Goal: Transaction & Acquisition: Register for event/course

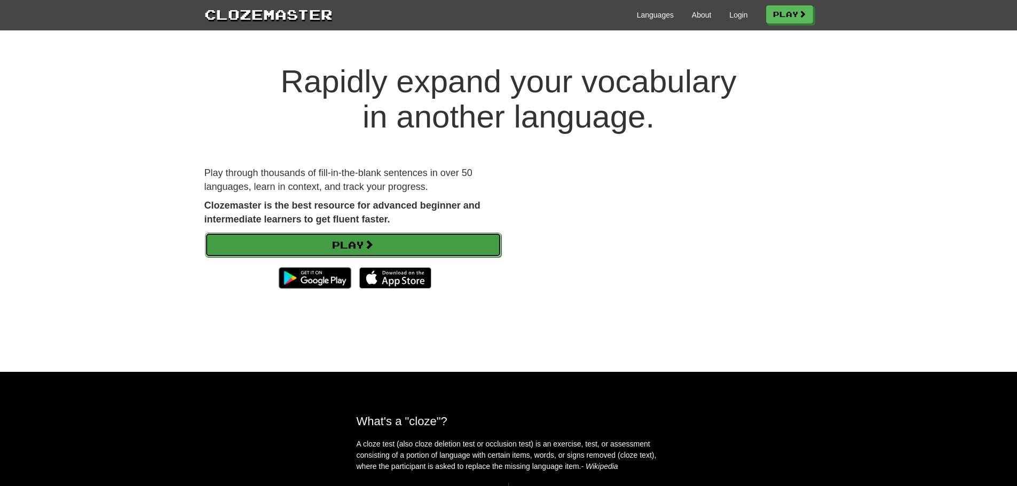
click at [402, 233] on link "Play" at bounding box center [353, 245] width 296 height 25
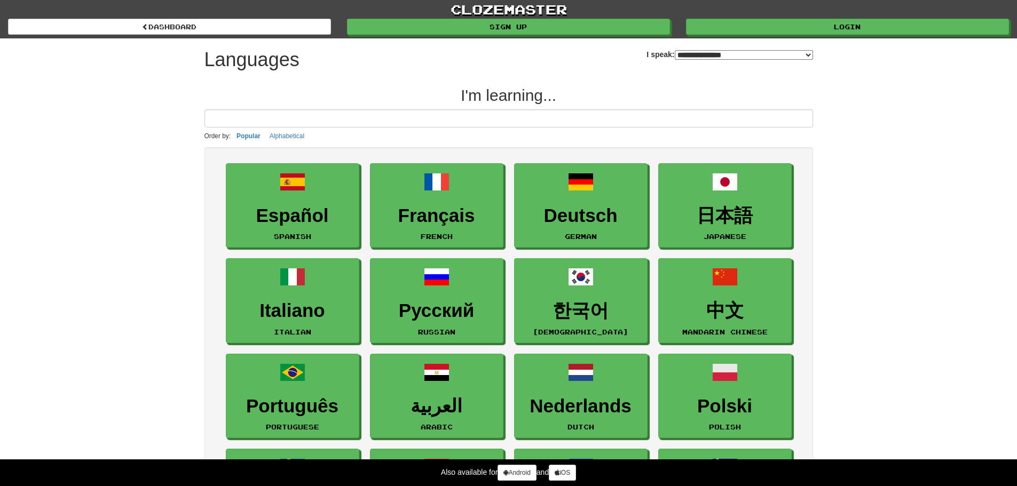
select select "*******"
click at [274, 124] on input at bounding box center [508, 118] width 608 height 18
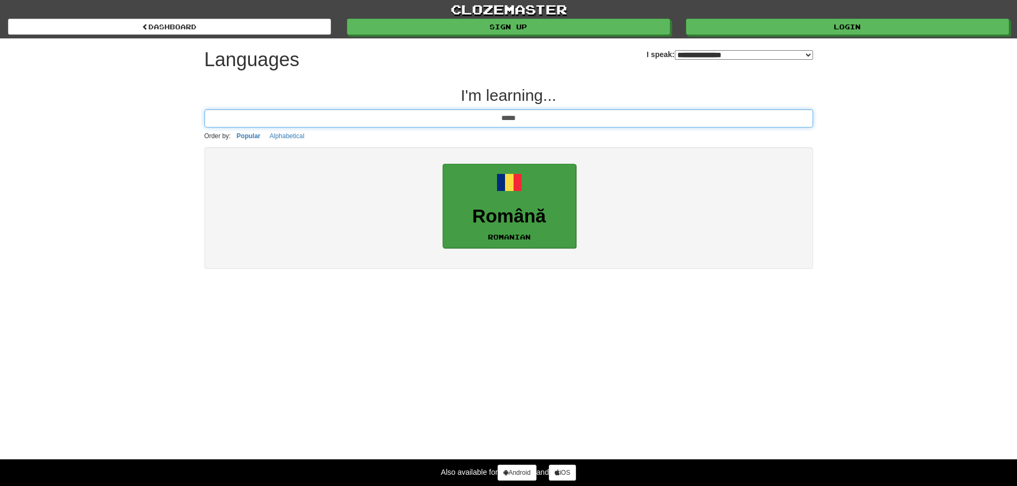
type input "*****"
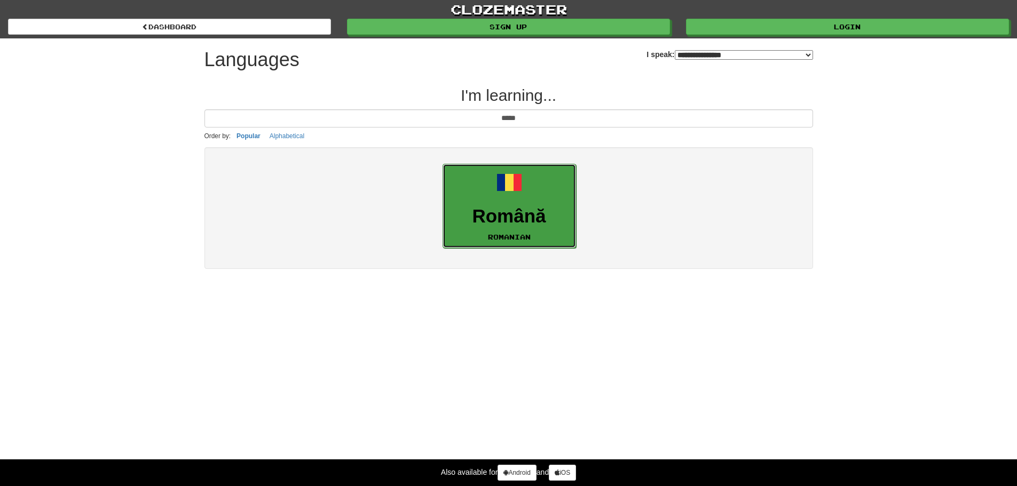
click at [540, 189] on link "Română Romanian" at bounding box center [508, 206] width 133 height 85
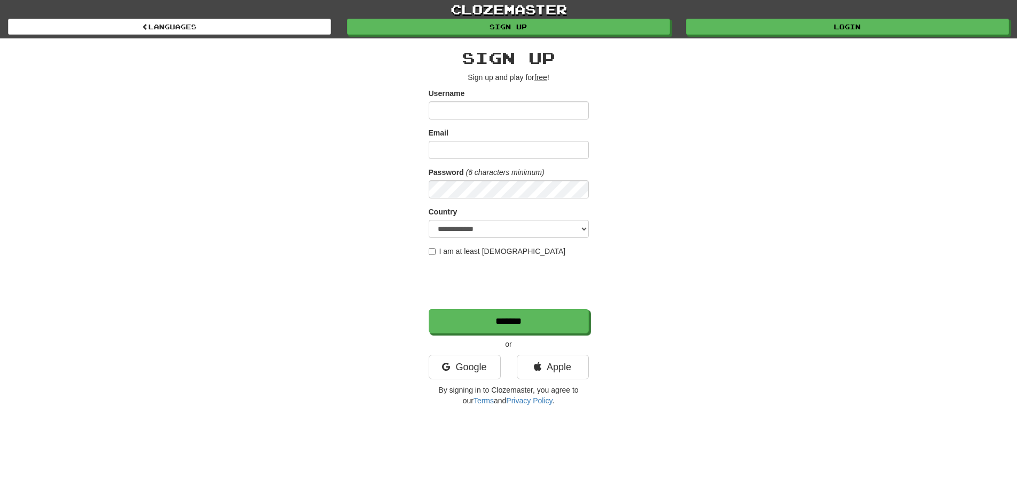
click at [477, 111] on input "Username" at bounding box center [509, 110] width 160 height 18
type input "*"
type input "*******"
type input "**********"
click at [483, 249] on label "I am at least 16 years old" at bounding box center [497, 251] width 137 height 11
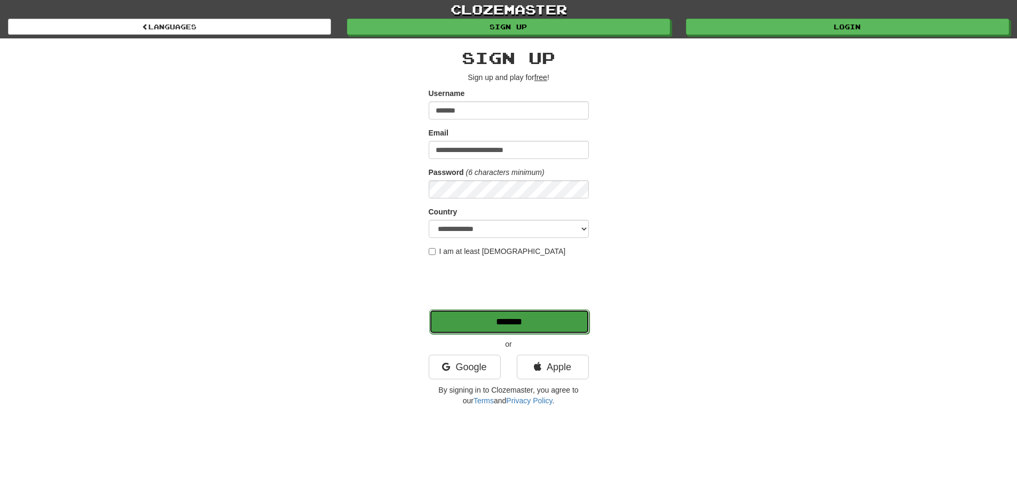
click at [461, 329] on input "*******" at bounding box center [509, 322] width 160 height 25
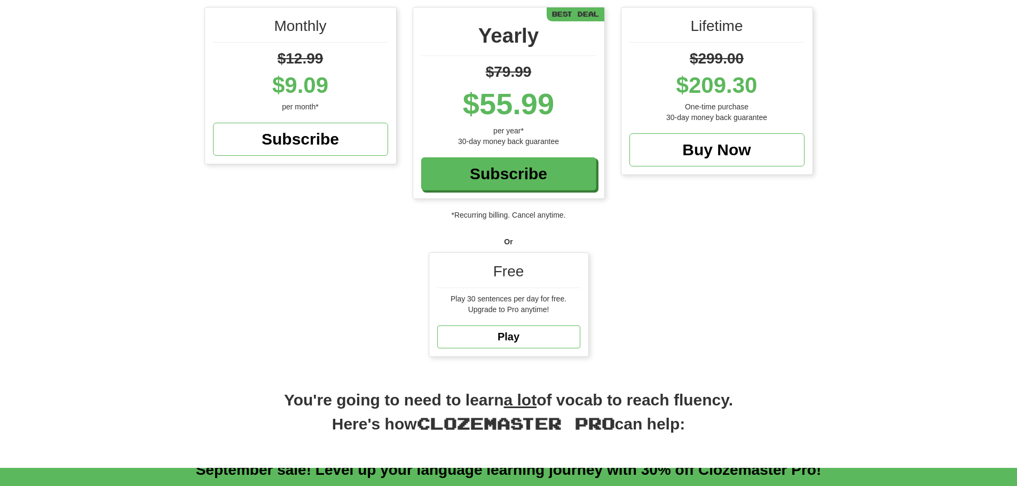
scroll to position [160, 0]
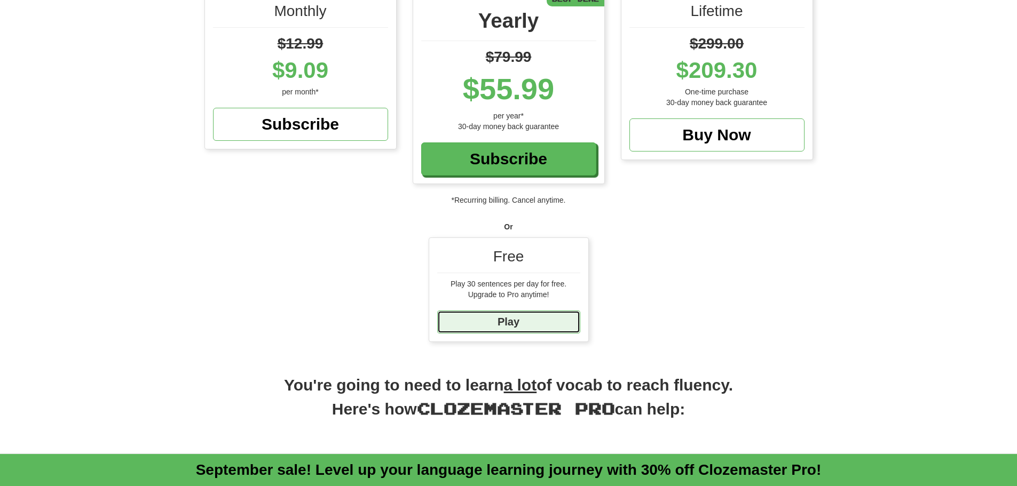
click at [500, 320] on link "Play" at bounding box center [508, 322] width 143 height 23
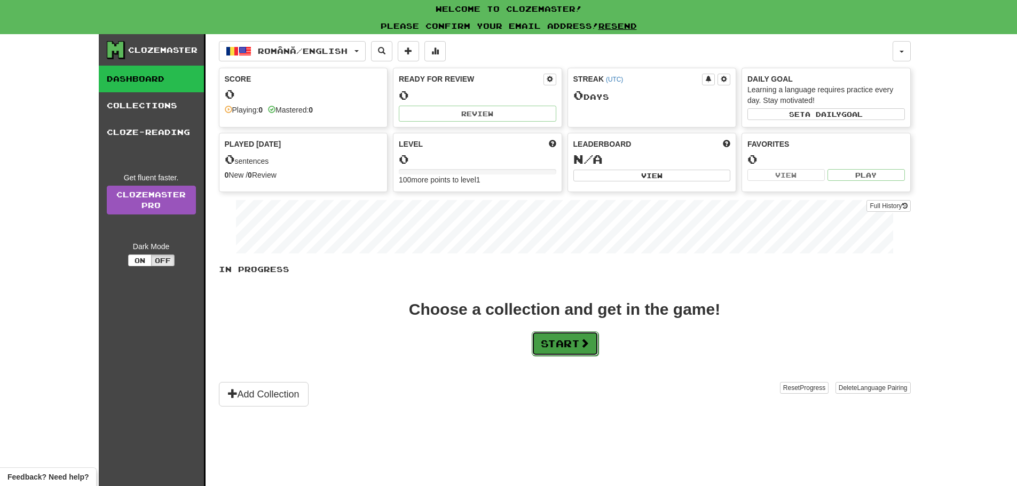
click at [554, 352] on button "Start" at bounding box center [565, 343] width 67 height 25
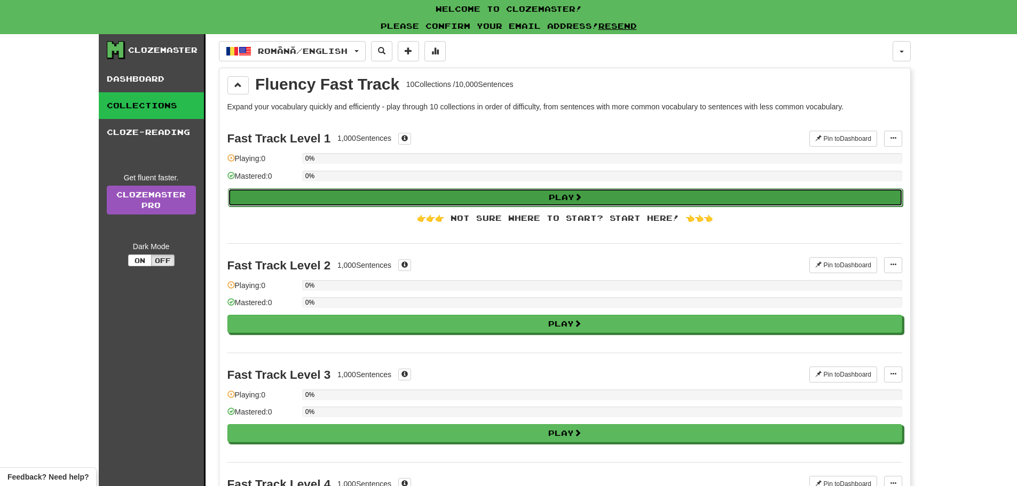
click at [271, 200] on button "Play" at bounding box center [565, 197] width 675 height 18
select select "**"
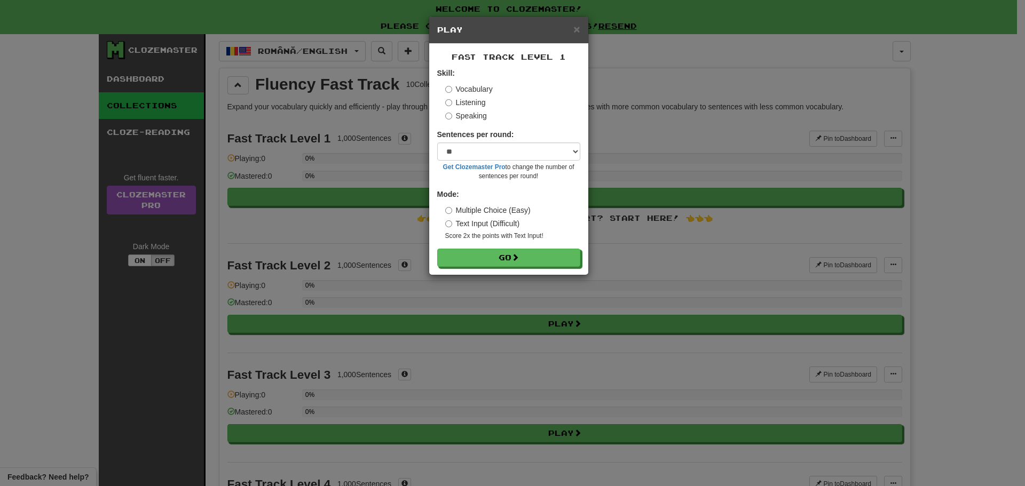
click at [469, 116] on label "Speaking" at bounding box center [466, 115] width 42 height 11
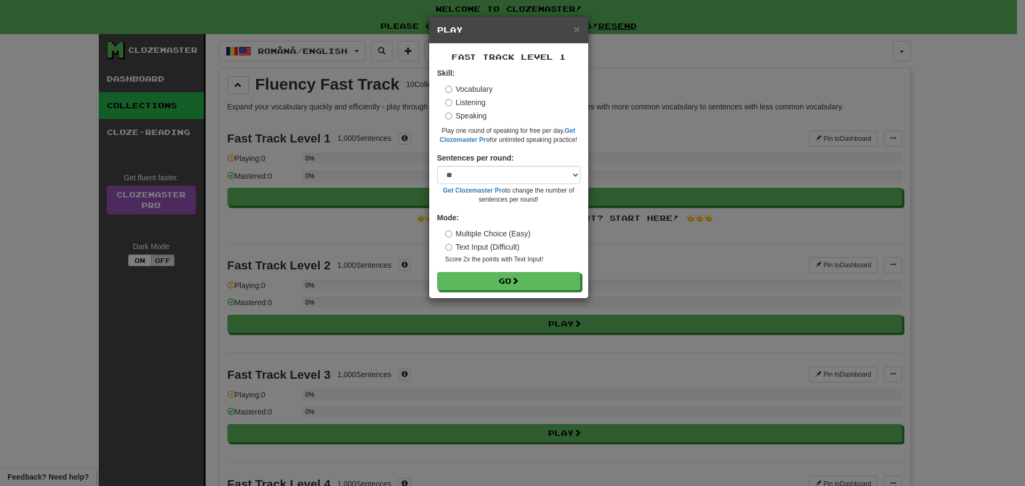
click at [459, 84] on label "Vocabulary" at bounding box center [468, 89] width 47 height 11
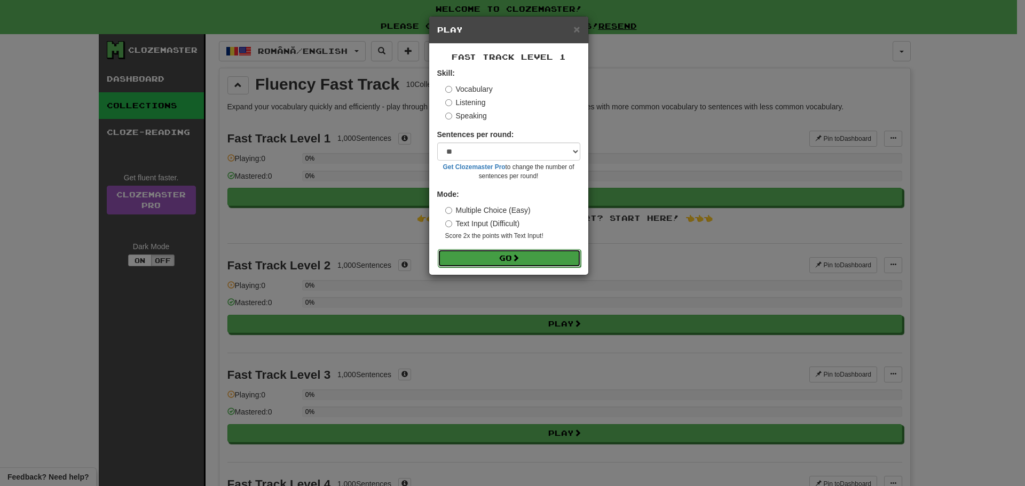
click at [496, 251] on button "Go" at bounding box center [509, 258] width 143 height 18
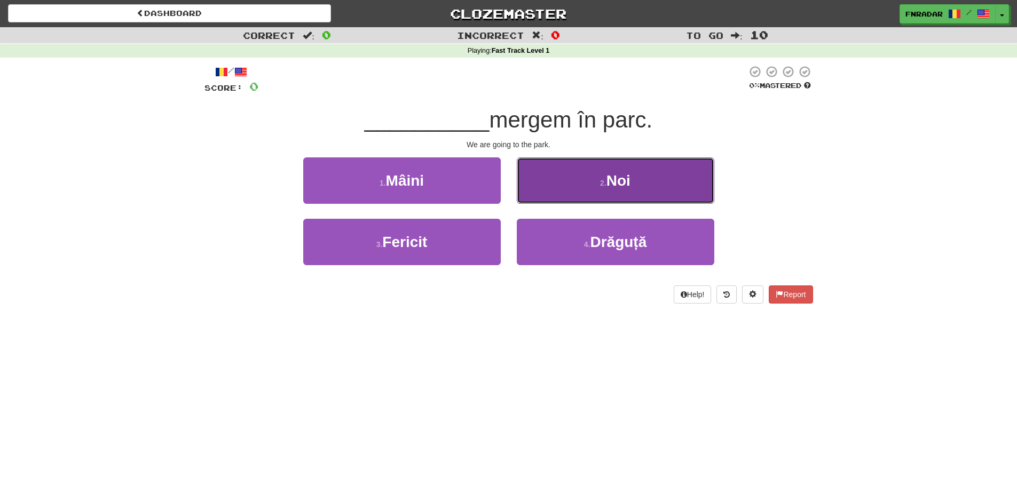
click at [636, 197] on button "2 . Noi" at bounding box center [615, 180] width 197 height 46
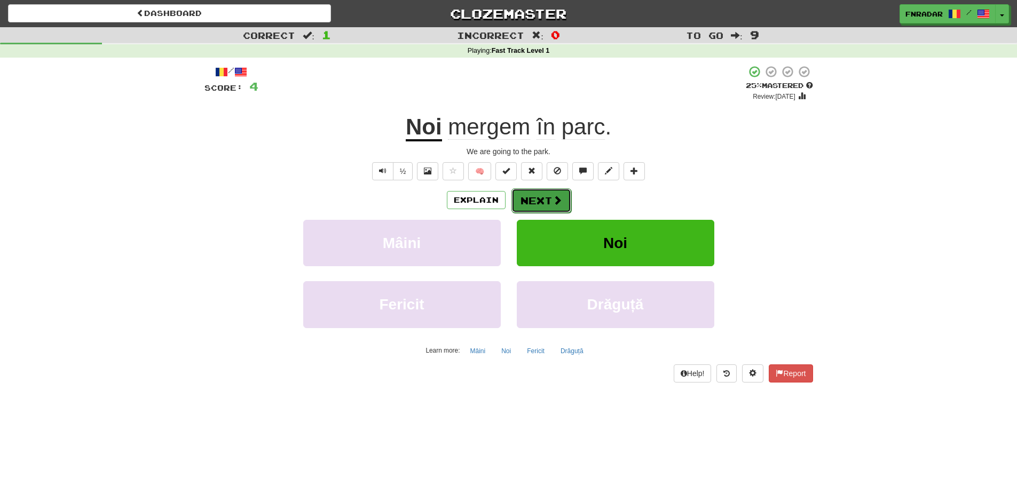
click at [532, 207] on button "Next" at bounding box center [541, 200] width 60 height 25
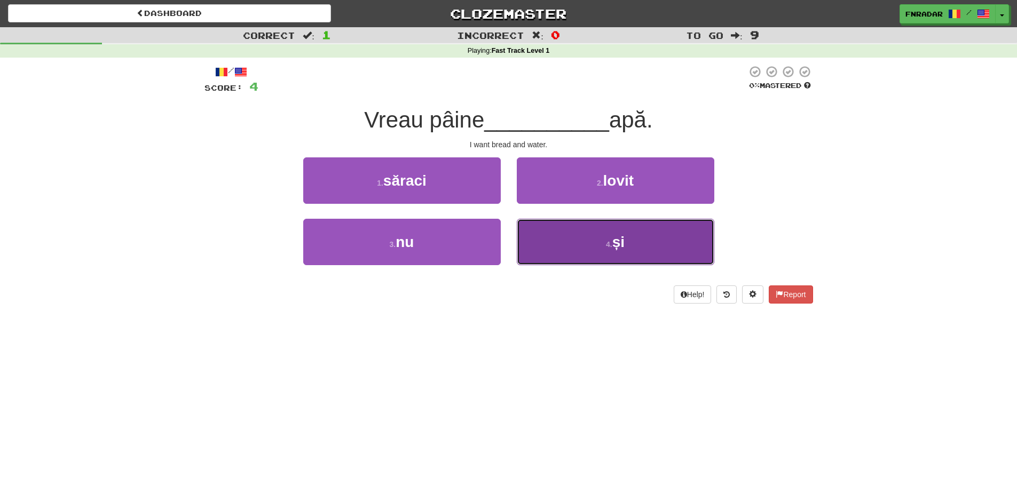
click at [580, 248] on button "4 . și" at bounding box center [615, 242] width 197 height 46
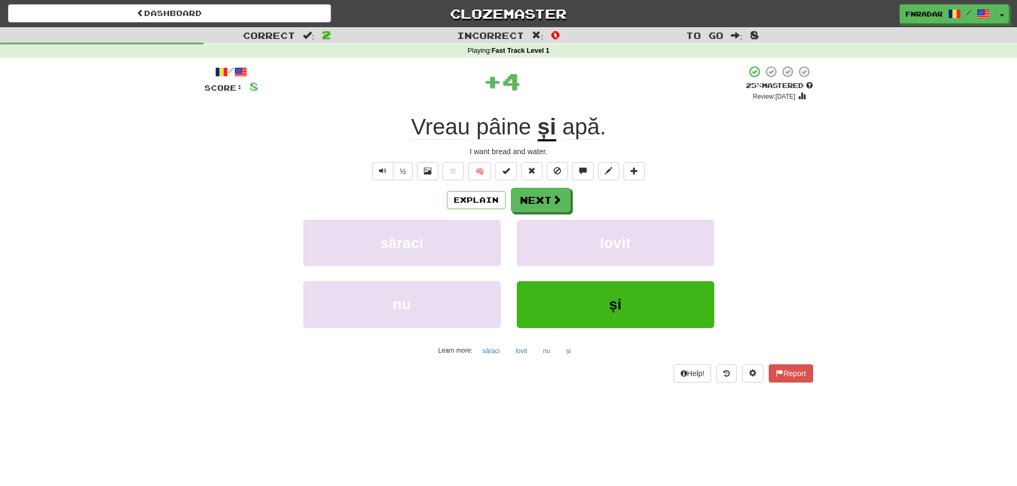
click at [511, 128] on span "pâine" at bounding box center [503, 127] width 55 height 26
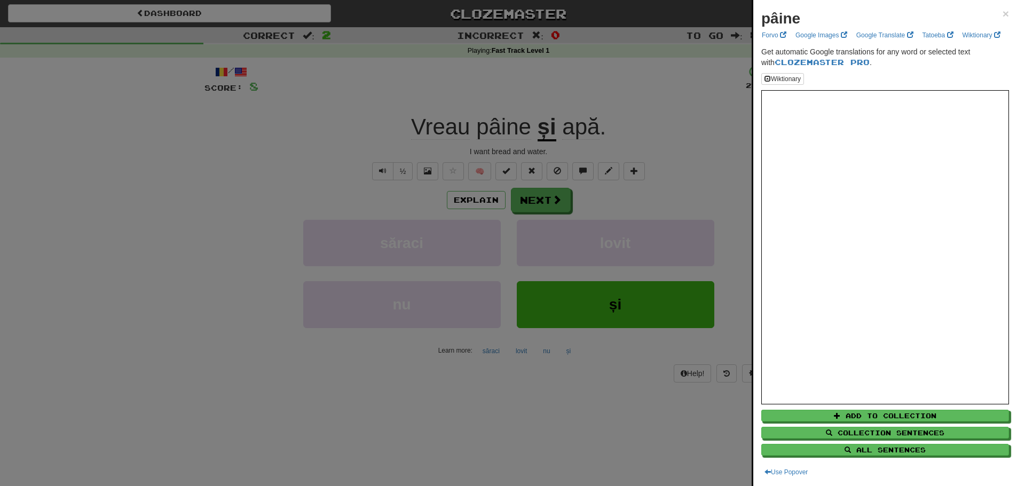
click at [768, 17] on strong "pâine" at bounding box center [780, 18] width 39 height 17
click at [1002, 7] on div "pâine × Forvo Google Images Google Translate Tatoeba Wiktionary Get automatic G…" at bounding box center [885, 243] width 264 height 486
click at [989, 17] on div "pâine ×" at bounding box center [885, 18] width 248 height 21
click at [984, 17] on div "pâine ×" at bounding box center [885, 18] width 248 height 21
click at [1002, 12] on span "×" at bounding box center [1005, 13] width 6 height 12
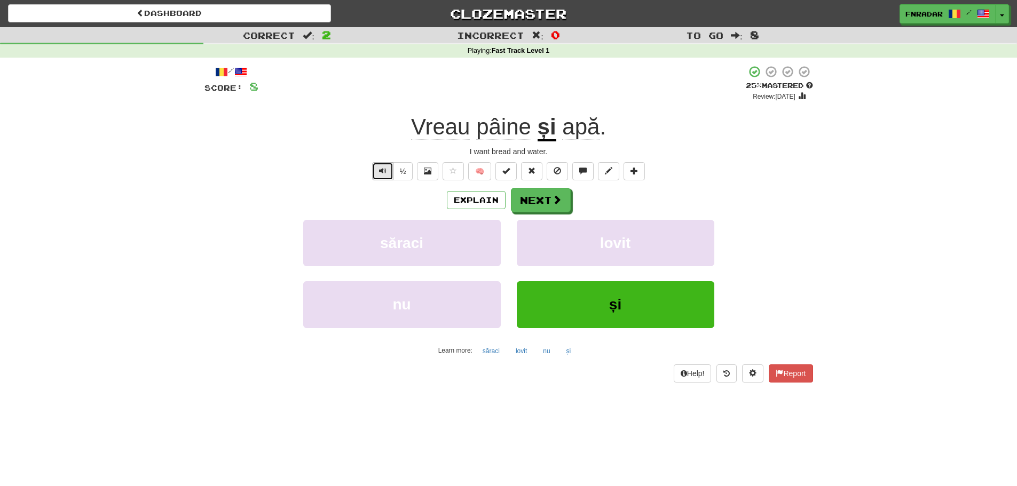
click at [388, 173] on button "Text-to-speech controls" at bounding box center [382, 171] width 21 height 18
click at [528, 203] on button "Next" at bounding box center [541, 200] width 60 height 25
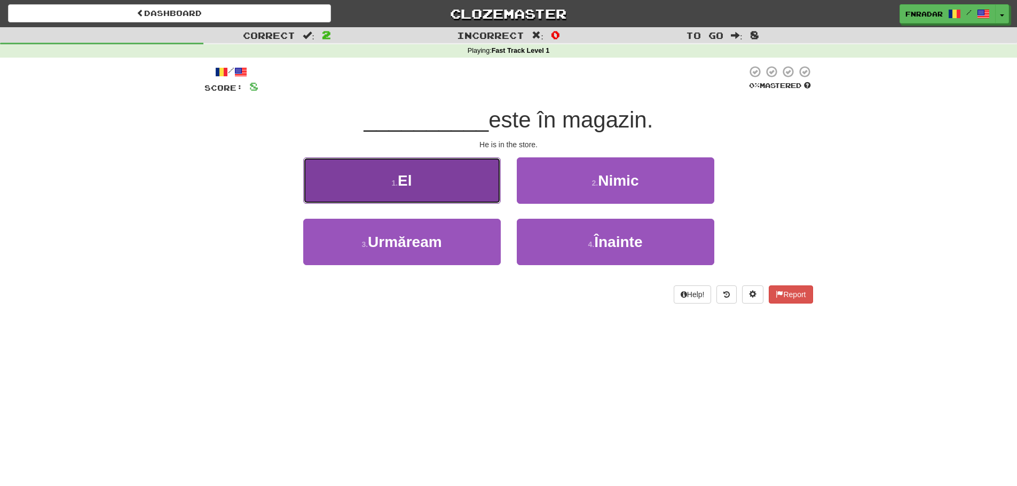
click at [437, 183] on button "1 . El" at bounding box center [401, 180] width 197 height 46
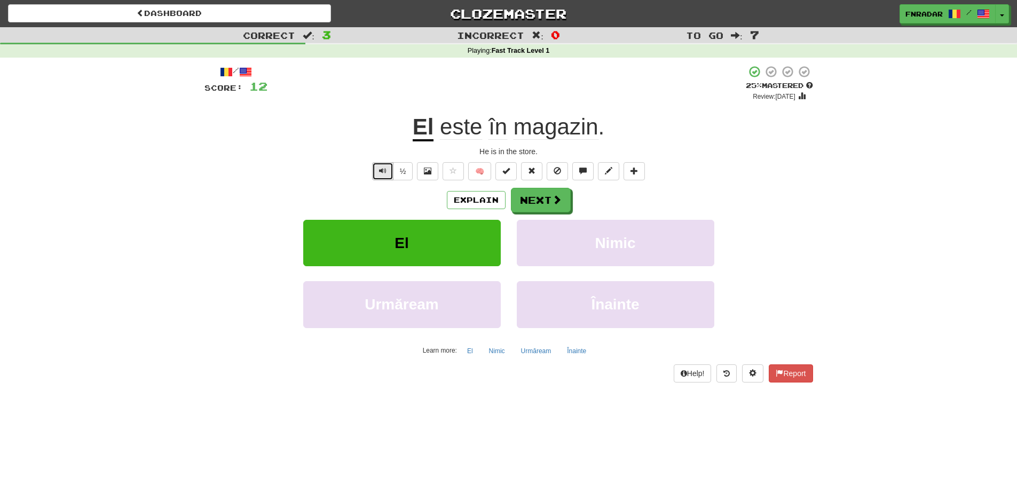
click at [372, 169] on button "Text-to-speech controls" at bounding box center [382, 171] width 21 height 18
click at [386, 169] on button "Text-to-speech controls" at bounding box center [382, 171] width 21 height 18
click at [400, 170] on button "½" at bounding box center [403, 171] width 20 height 18
click at [558, 207] on button "Next" at bounding box center [541, 200] width 60 height 25
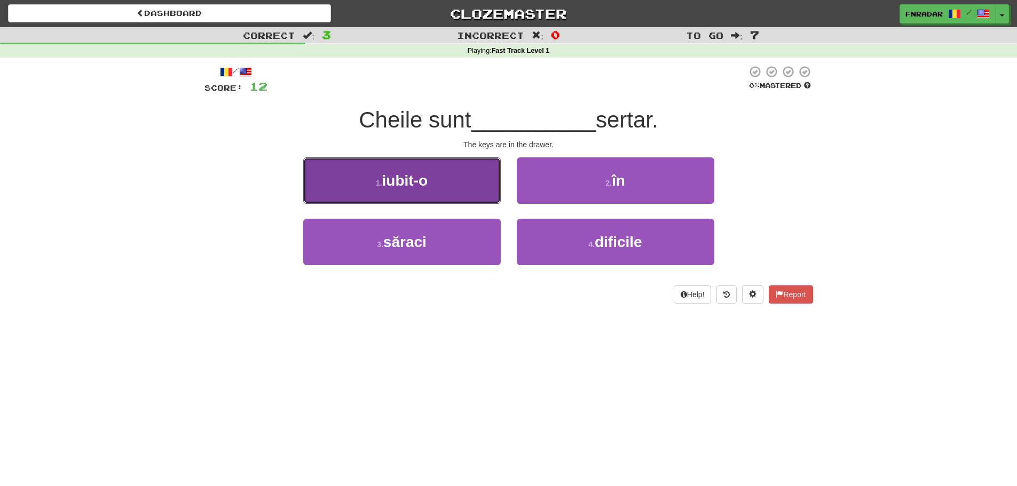
click at [453, 179] on button "1 . iubit-o" at bounding box center [401, 180] width 197 height 46
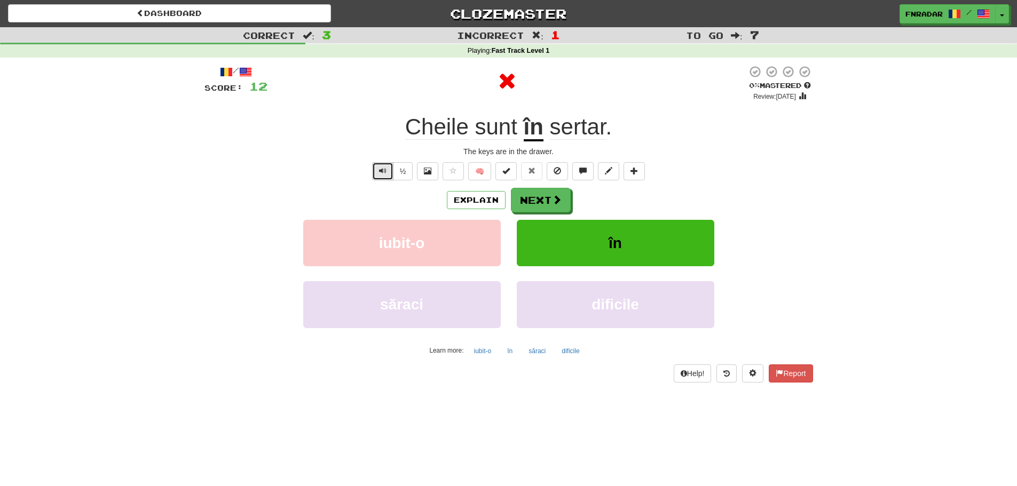
click at [384, 169] on span "Text-to-speech controls" at bounding box center [382, 170] width 7 height 7
click at [531, 201] on button "Next" at bounding box center [541, 200] width 60 height 25
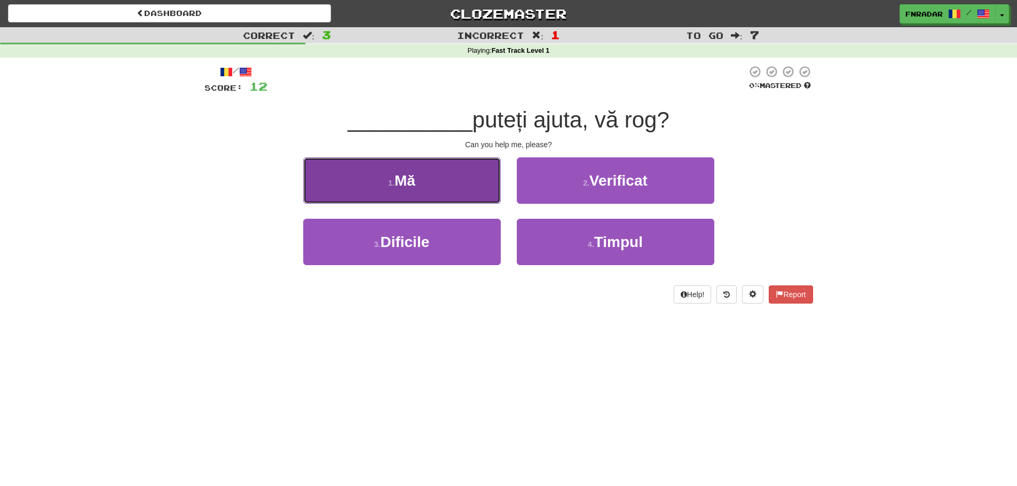
click at [446, 177] on button "1 . Mă" at bounding box center [401, 180] width 197 height 46
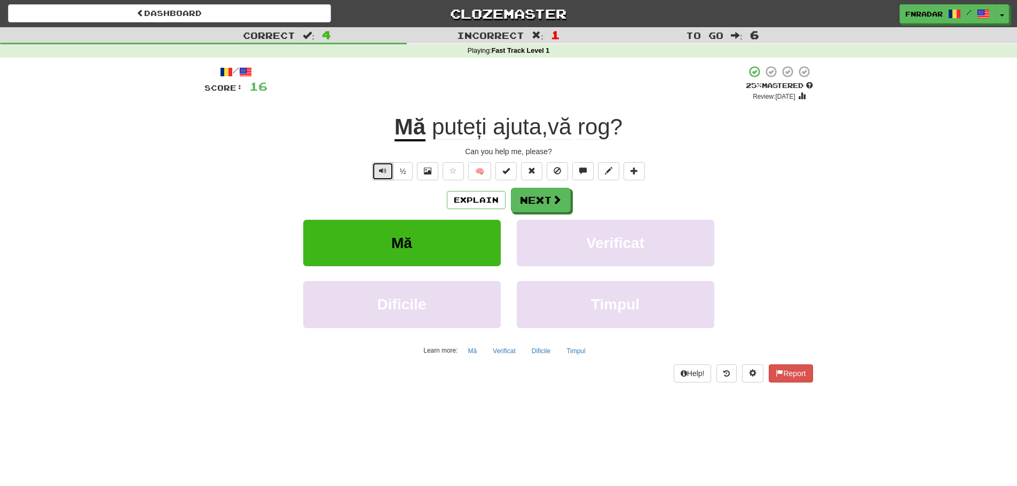
click at [390, 173] on button "Text-to-speech controls" at bounding box center [382, 171] width 21 height 18
click at [403, 169] on button "½" at bounding box center [403, 171] width 20 height 18
click at [547, 202] on button "Next" at bounding box center [541, 200] width 60 height 25
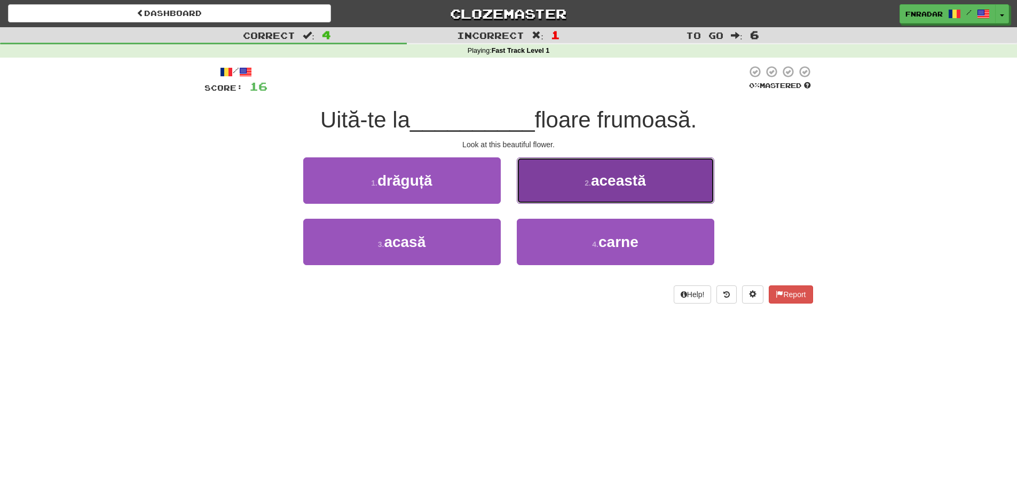
click at [566, 179] on button "2 . această" at bounding box center [615, 180] width 197 height 46
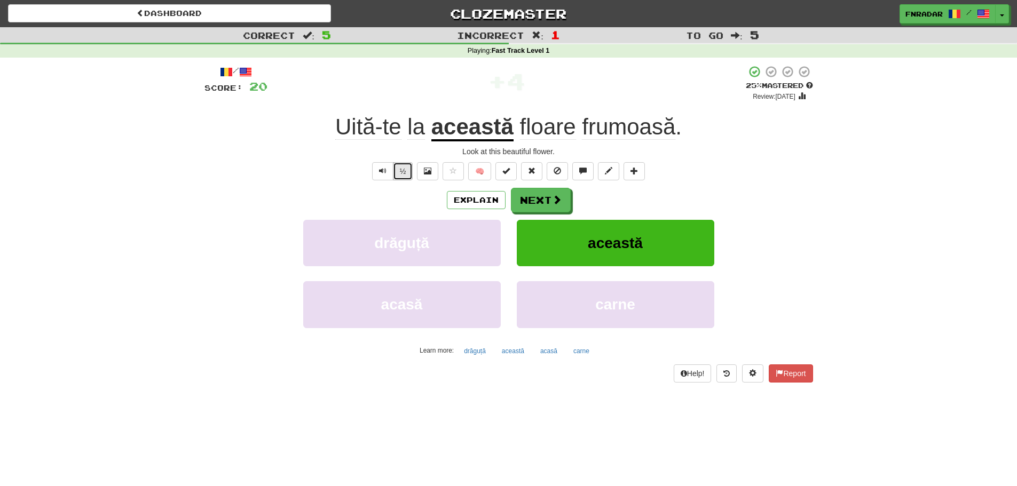
click at [400, 169] on button "½" at bounding box center [403, 171] width 20 height 18
click at [399, 176] on button "½" at bounding box center [403, 171] width 20 height 18
click at [534, 197] on button "Next" at bounding box center [541, 200] width 60 height 25
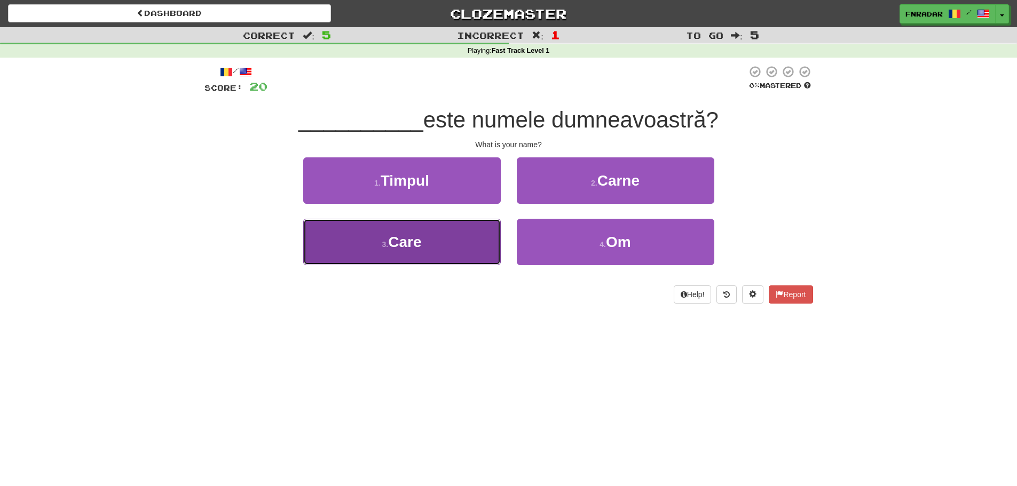
click at [391, 228] on button "3 . Care" at bounding box center [401, 242] width 197 height 46
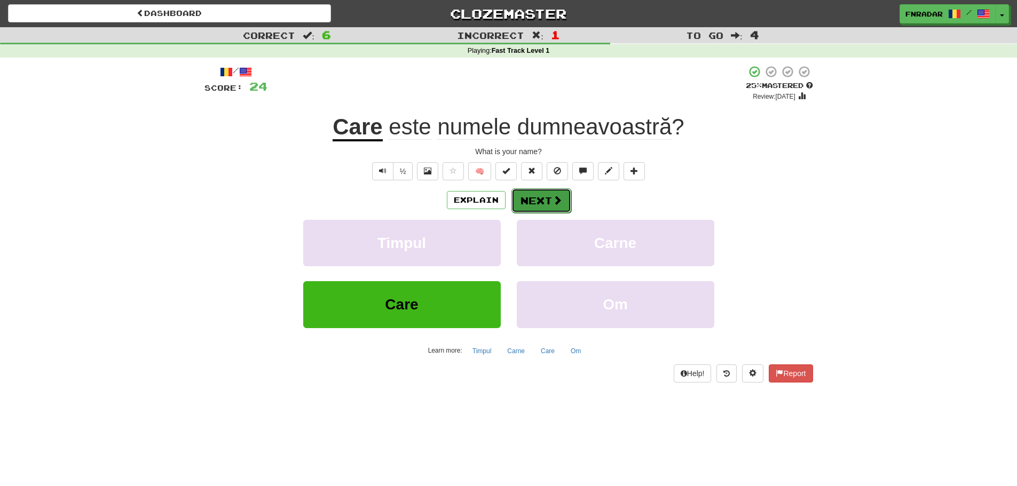
click at [524, 200] on button "Next" at bounding box center [541, 200] width 60 height 25
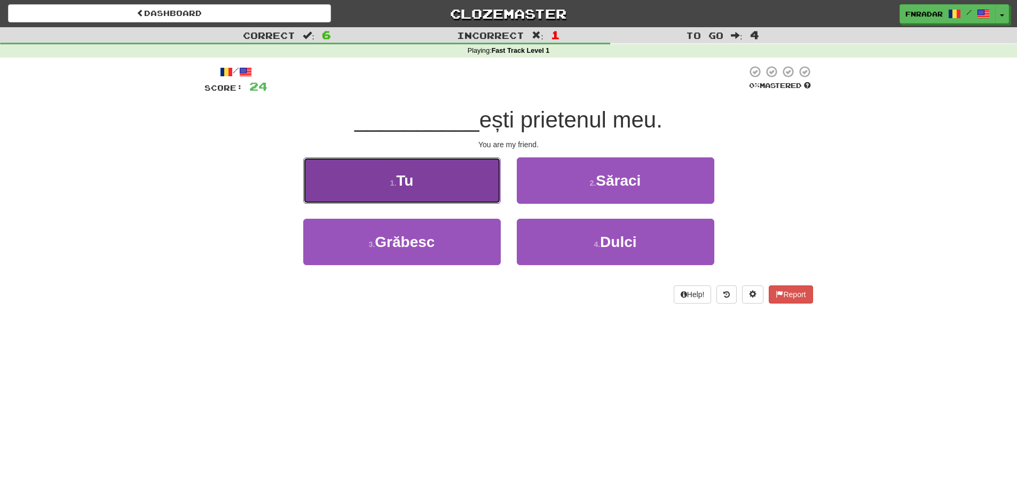
click at [400, 191] on button "1 . Tu" at bounding box center [401, 180] width 197 height 46
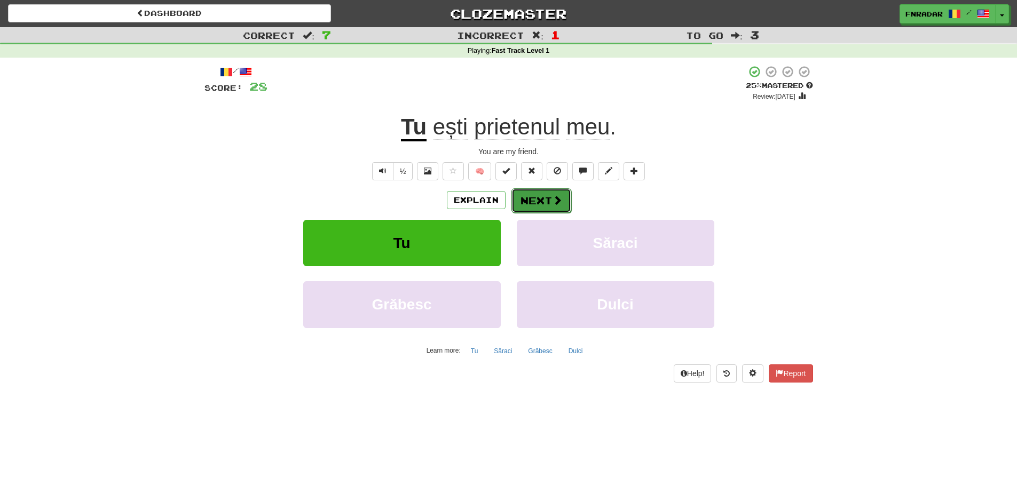
click at [532, 202] on button "Next" at bounding box center [541, 200] width 60 height 25
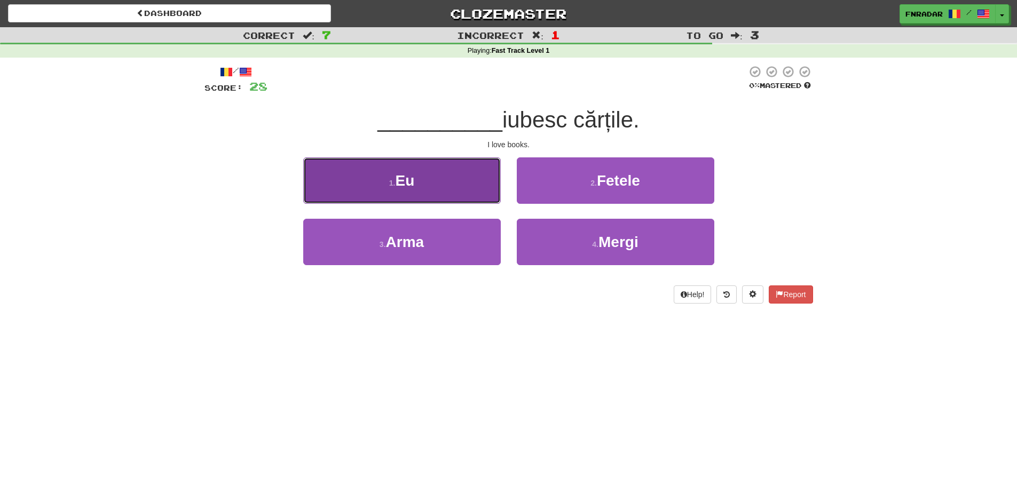
click at [425, 186] on button "1 . Eu" at bounding box center [401, 180] width 197 height 46
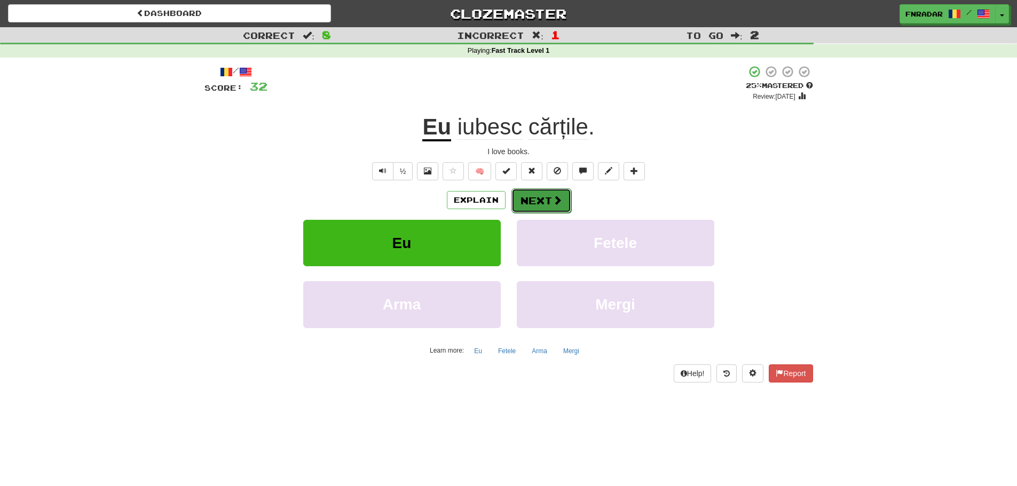
click at [550, 201] on button "Next" at bounding box center [541, 200] width 60 height 25
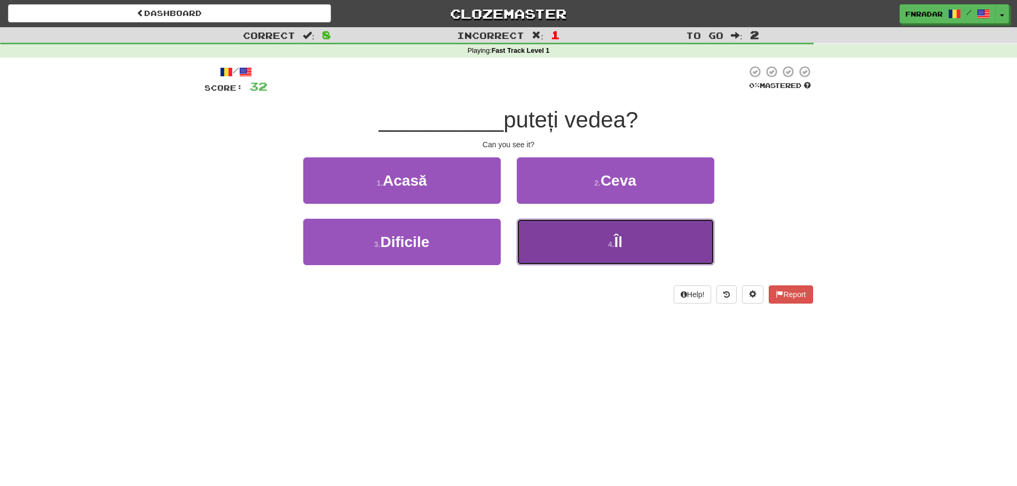
click at [589, 248] on button "4 . Îl" at bounding box center [615, 242] width 197 height 46
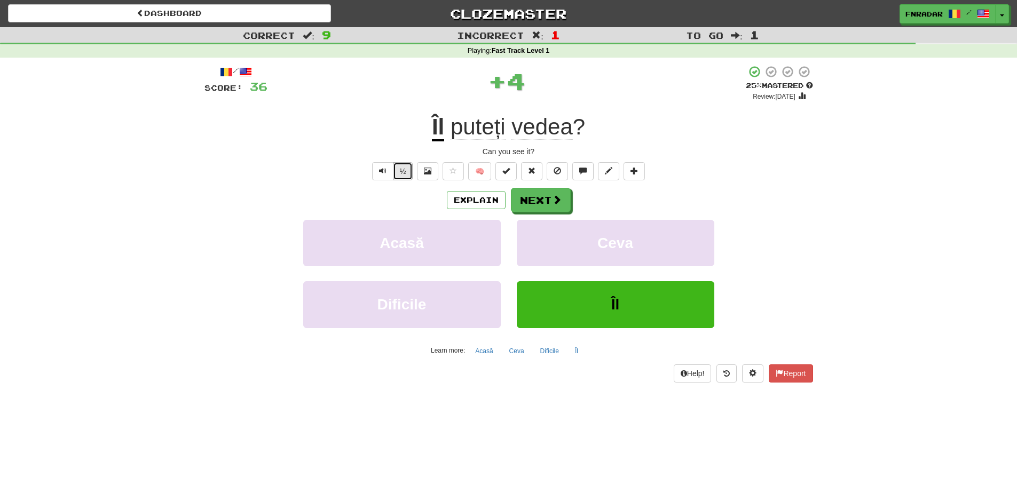
click at [399, 172] on button "½" at bounding box center [403, 171] width 20 height 18
click at [407, 174] on button "½" at bounding box center [403, 171] width 20 height 18
click at [544, 199] on button "Next" at bounding box center [541, 200] width 60 height 25
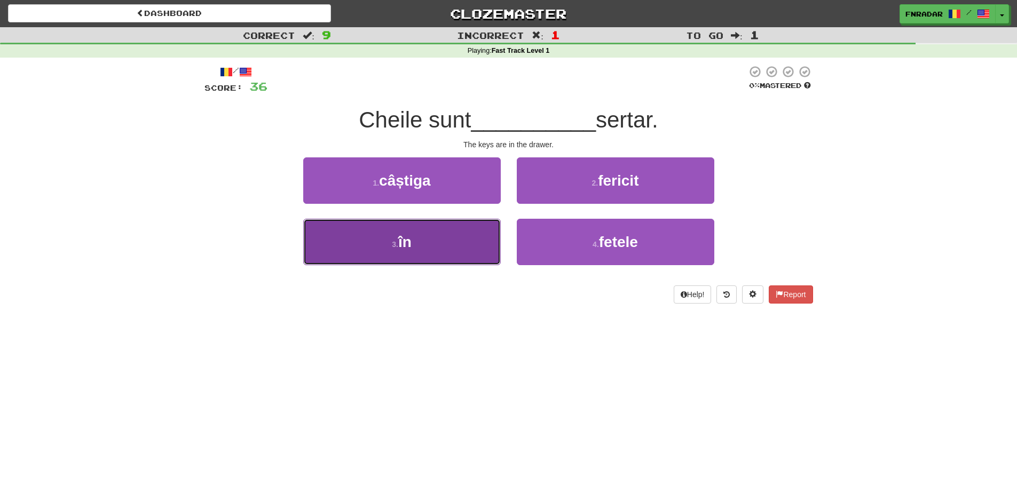
click at [424, 258] on button "3 . în" at bounding box center [401, 242] width 197 height 46
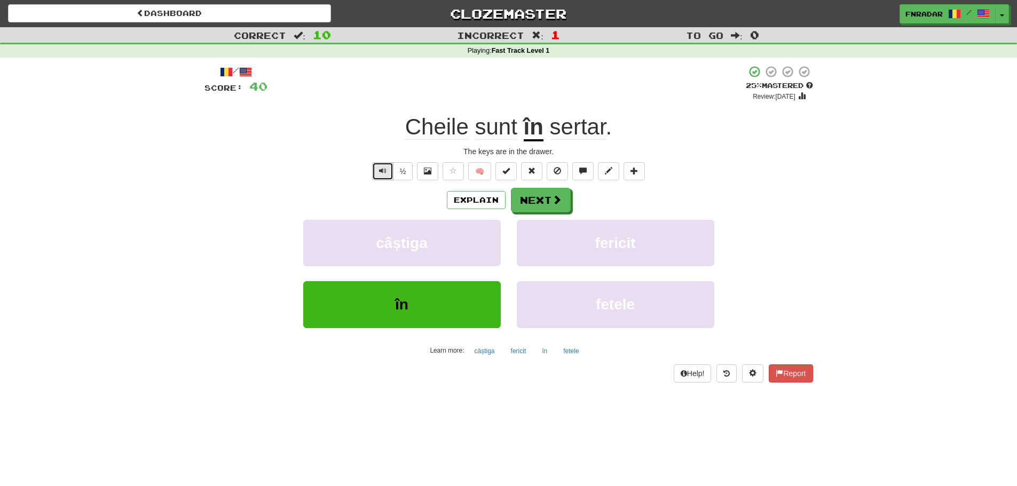
click at [391, 170] on button "Text-to-speech controls" at bounding box center [382, 171] width 21 height 18
click at [403, 173] on button "½" at bounding box center [403, 171] width 20 height 18
click at [539, 199] on button "Next" at bounding box center [541, 200] width 60 height 25
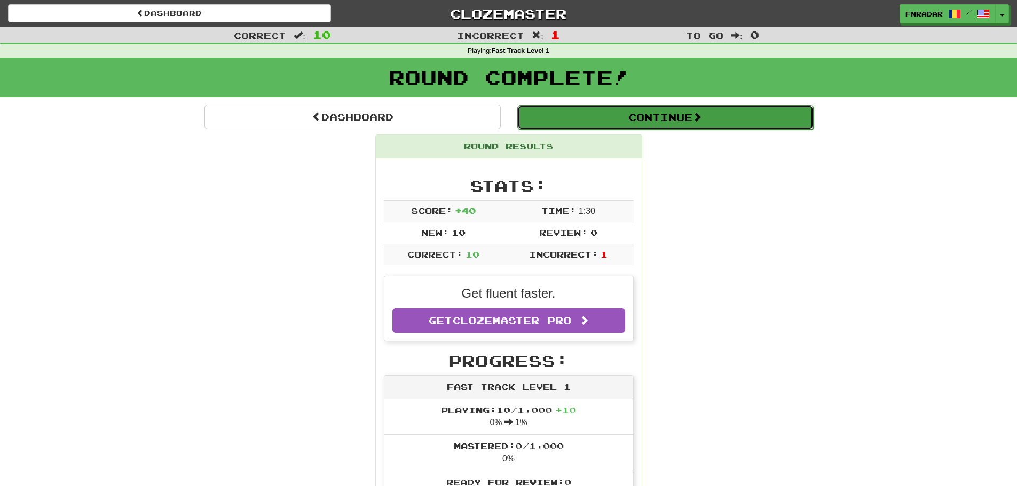
click at [620, 119] on button "Continue" at bounding box center [665, 117] width 296 height 25
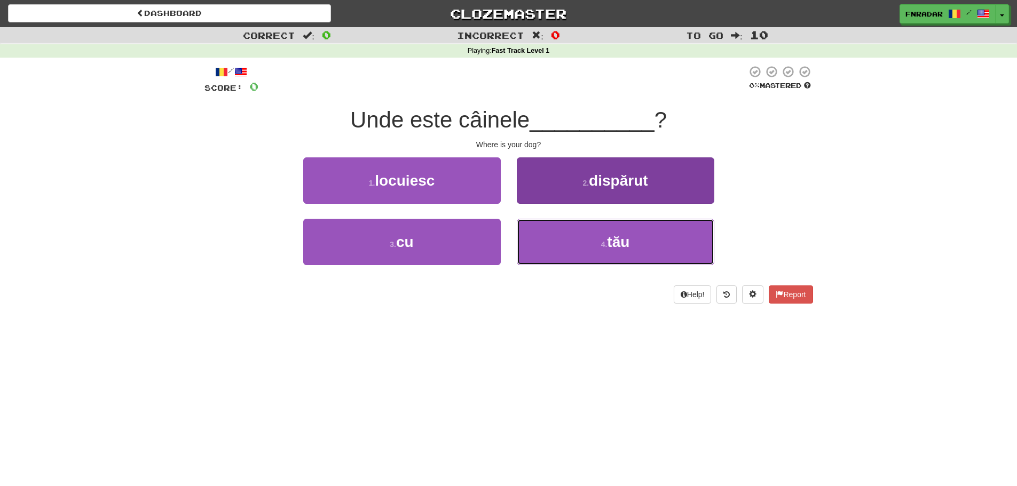
click at [564, 249] on button "4 . tău" at bounding box center [615, 242] width 197 height 46
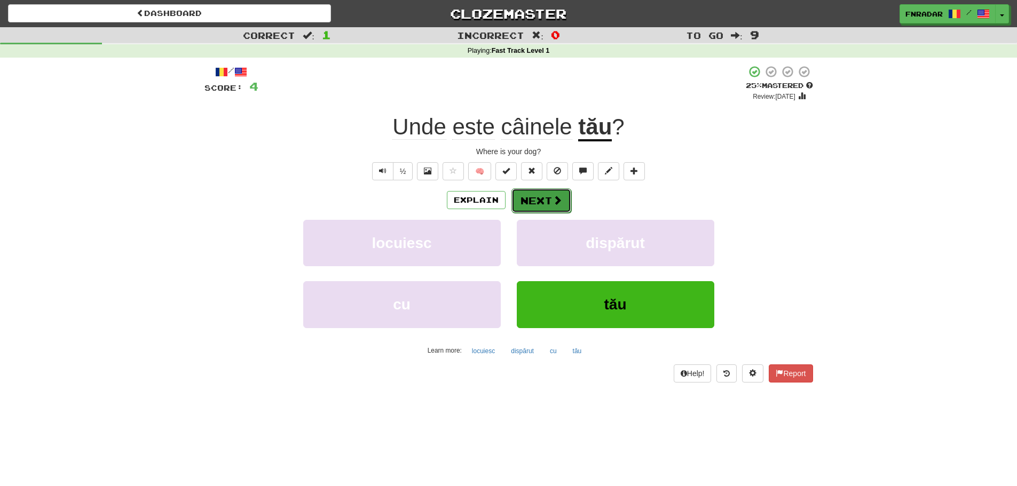
click at [525, 202] on button "Next" at bounding box center [541, 200] width 60 height 25
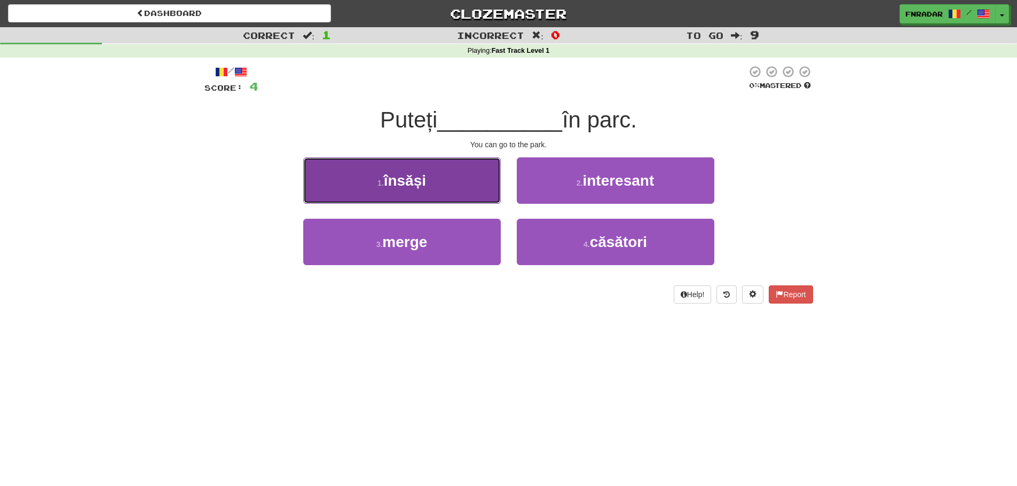
click at [414, 192] on button "1 . însăși" at bounding box center [401, 180] width 197 height 46
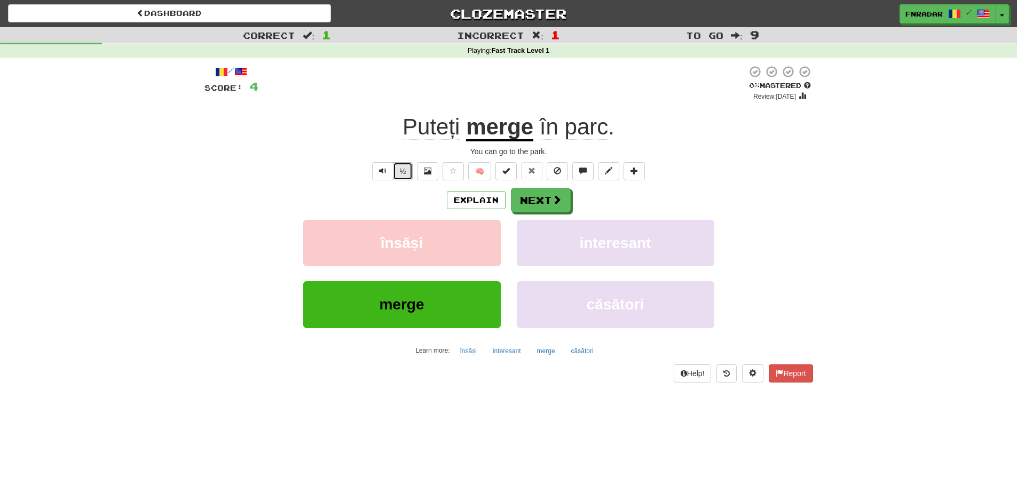
click at [402, 177] on button "½" at bounding box center [403, 171] width 20 height 18
click at [563, 193] on button "Next" at bounding box center [541, 200] width 60 height 25
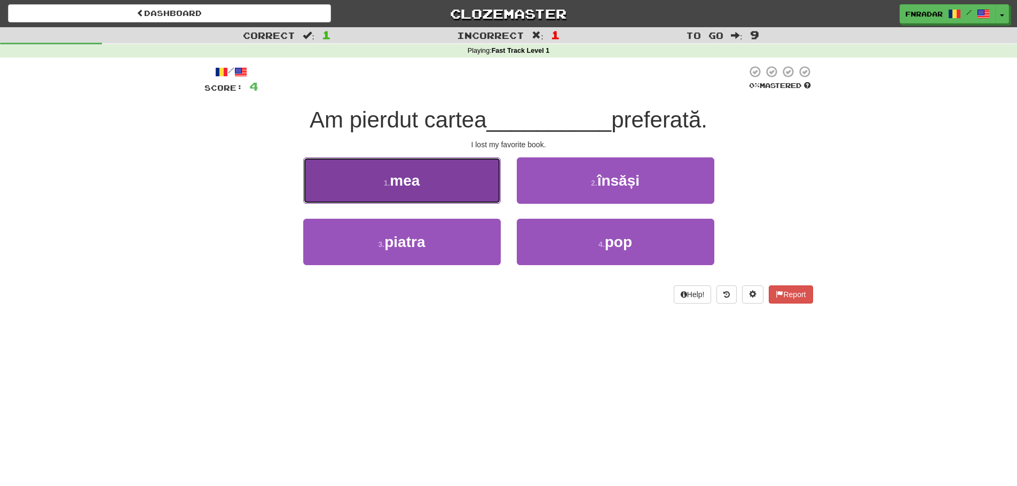
click at [385, 179] on small "1 ." at bounding box center [387, 183] width 6 height 9
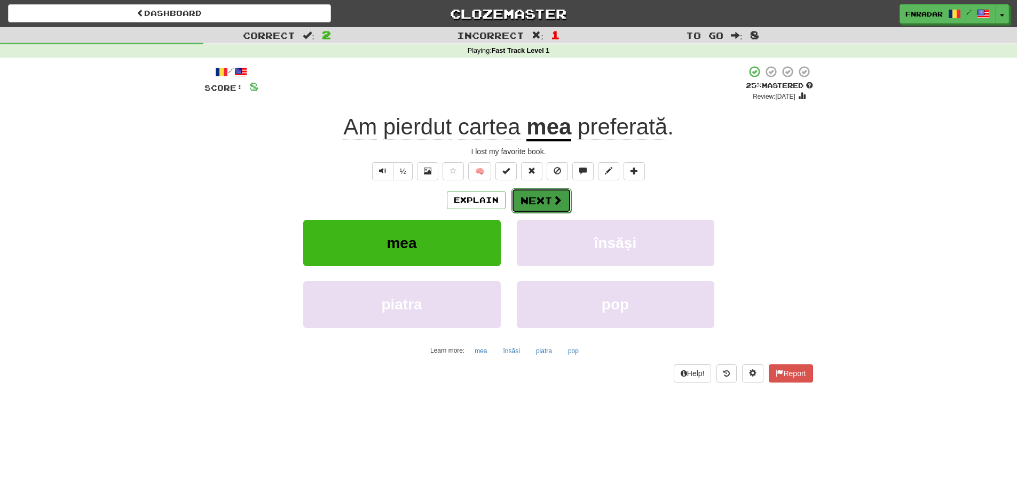
click at [547, 200] on button "Next" at bounding box center [541, 200] width 60 height 25
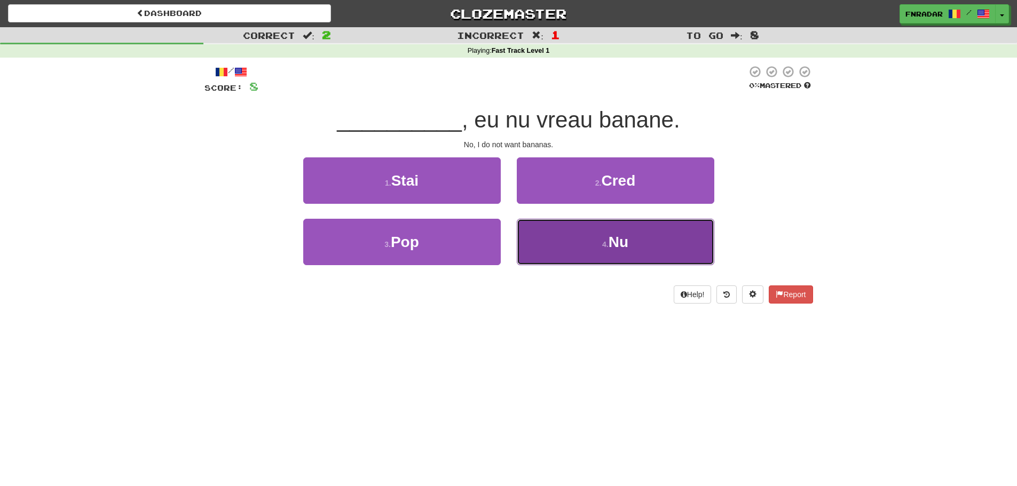
click at [586, 240] on button "4 . Nu" at bounding box center [615, 242] width 197 height 46
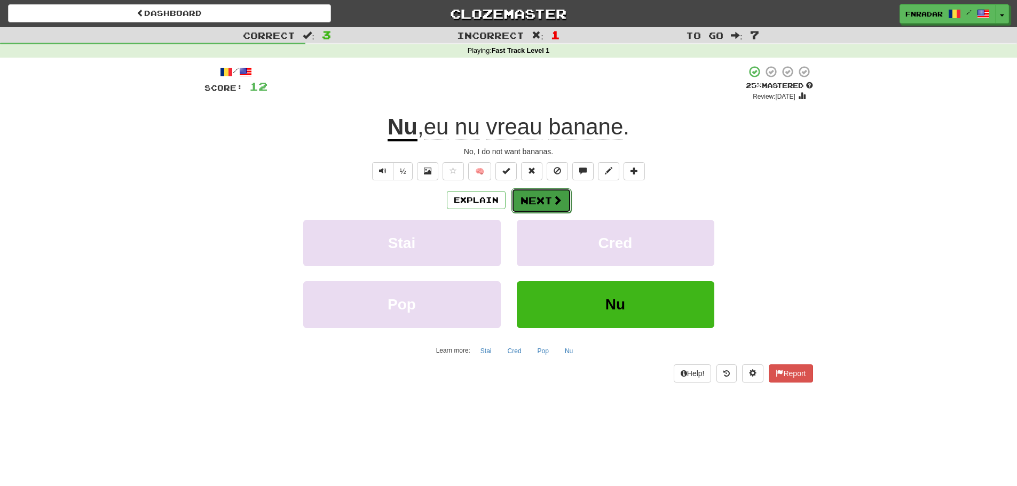
click at [530, 201] on button "Next" at bounding box center [541, 200] width 60 height 25
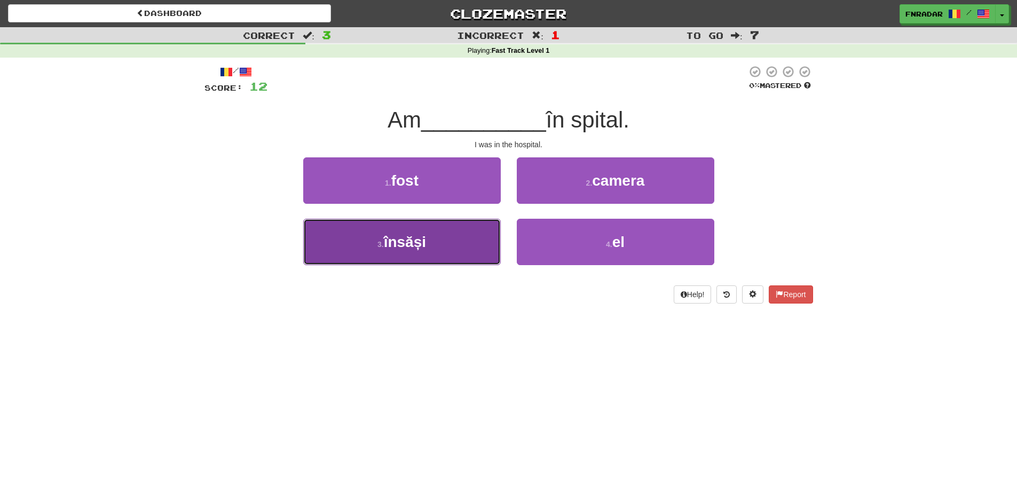
click at [394, 252] on button "3 . însăși" at bounding box center [401, 242] width 197 height 46
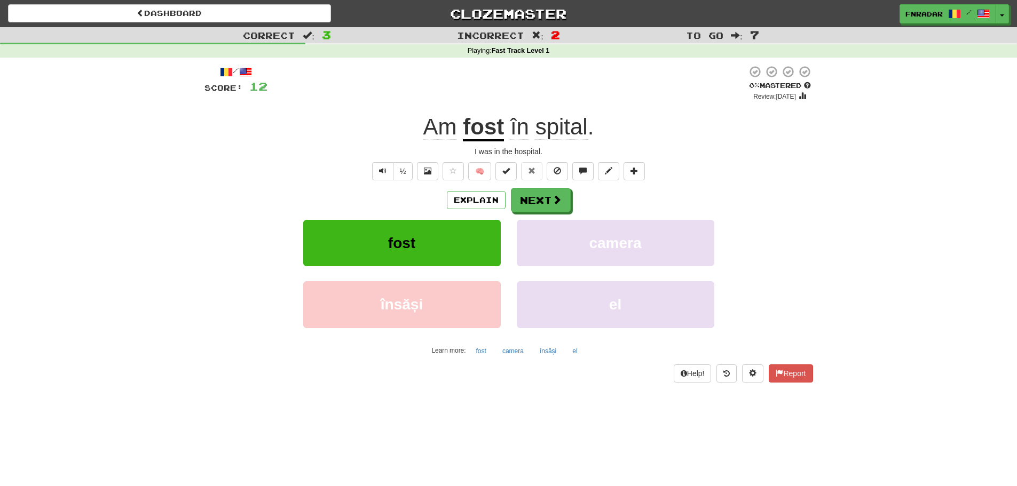
click at [466, 126] on u "fost" at bounding box center [483, 127] width 41 height 27
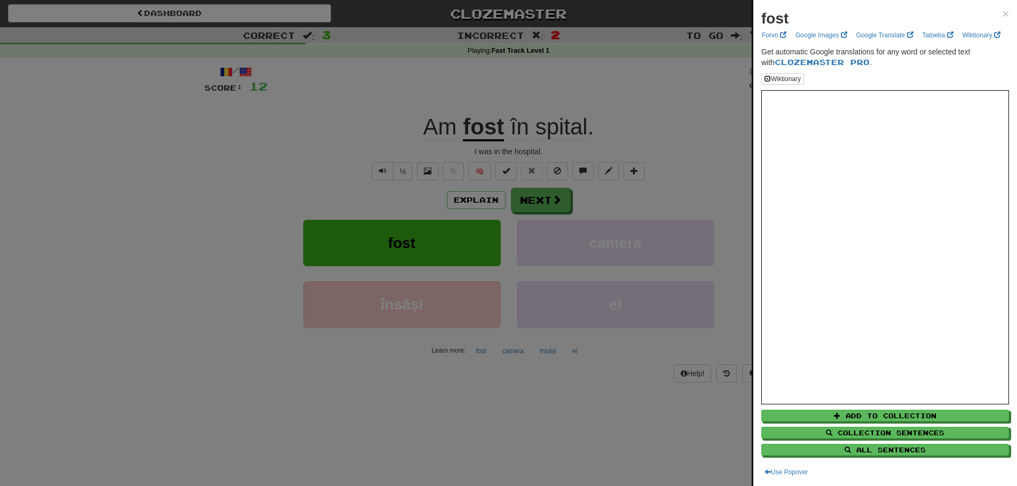
click at [692, 156] on div at bounding box center [508, 243] width 1017 height 486
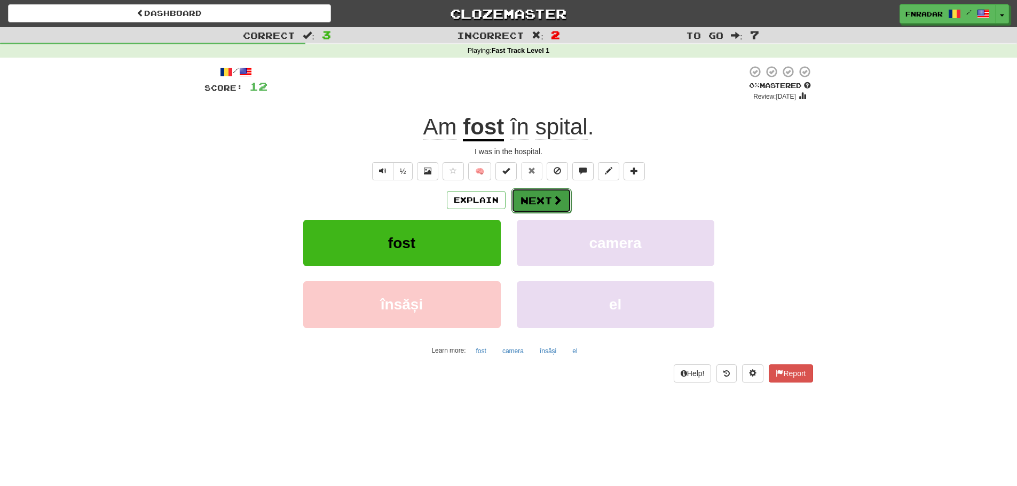
click at [547, 196] on button "Next" at bounding box center [541, 200] width 60 height 25
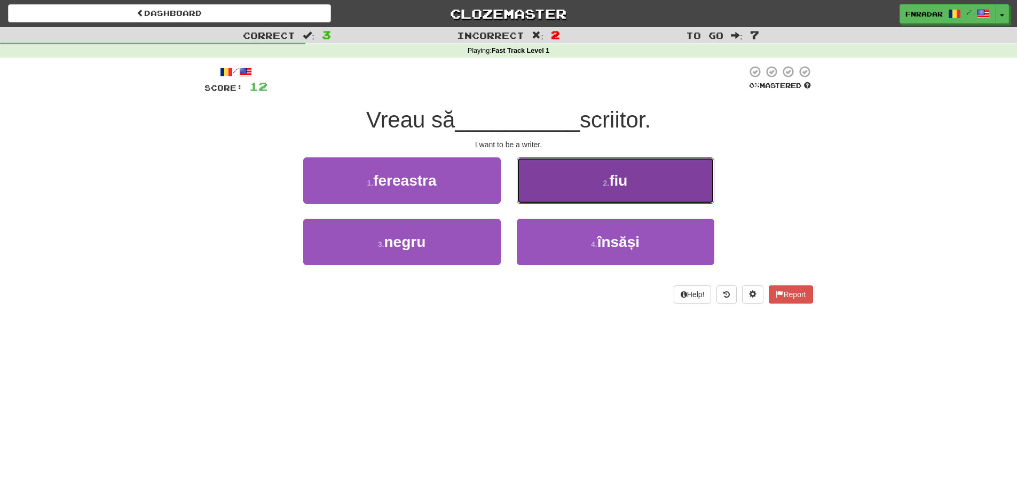
click at [601, 193] on button "2 . fiu" at bounding box center [615, 180] width 197 height 46
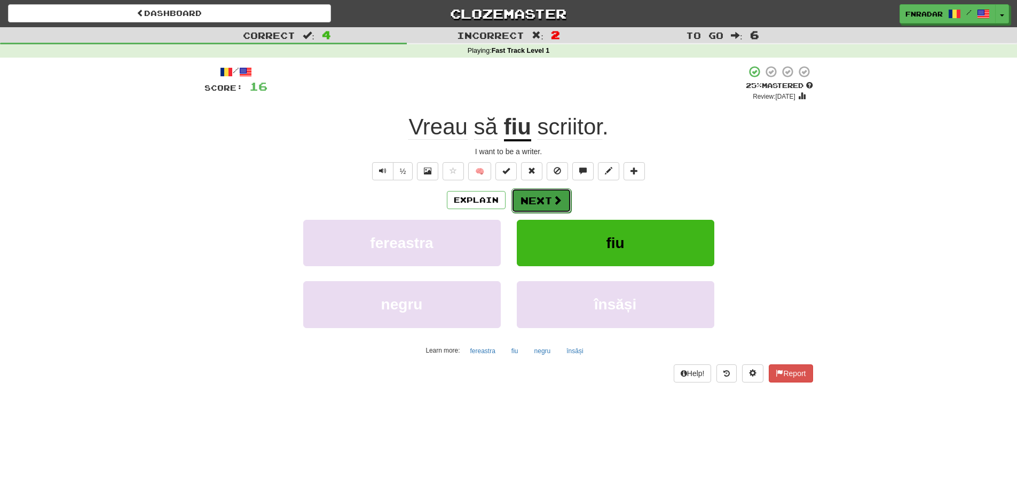
click at [533, 204] on button "Next" at bounding box center [541, 200] width 60 height 25
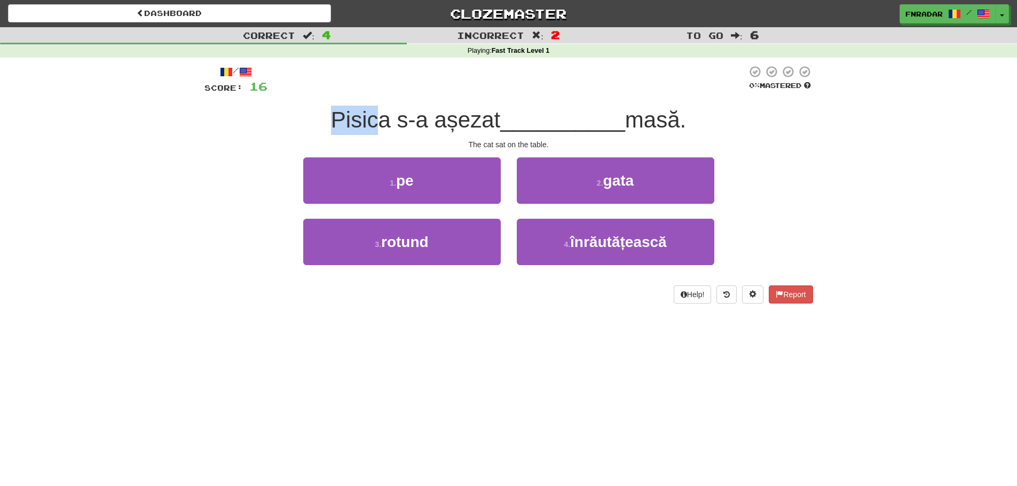
drag, startPoint x: 321, startPoint y: 125, endPoint x: 377, endPoint y: 131, distance: 55.8
click at [377, 131] on div "Pisica s-a așezat __________ masă." at bounding box center [508, 120] width 608 height 29
click at [441, 139] on div "The cat sat on the table." at bounding box center [508, 144] width 608 height 11
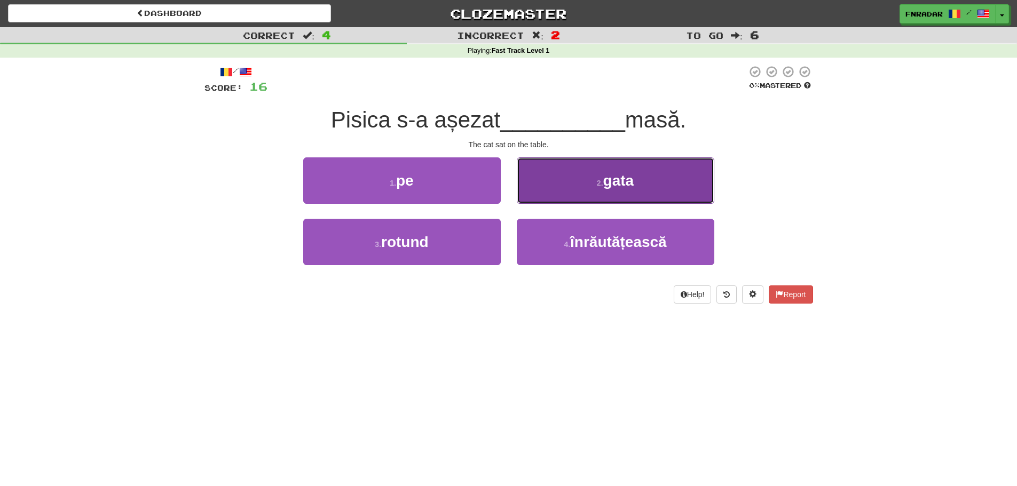
drag, startPoint x: 607, startPoint y: 191, endPoint x: 624, endPoint y: 186, distance: 18.3
click at [624, 186] on button "2 . gata" at bounding box center [615, 180] width 197 height 46
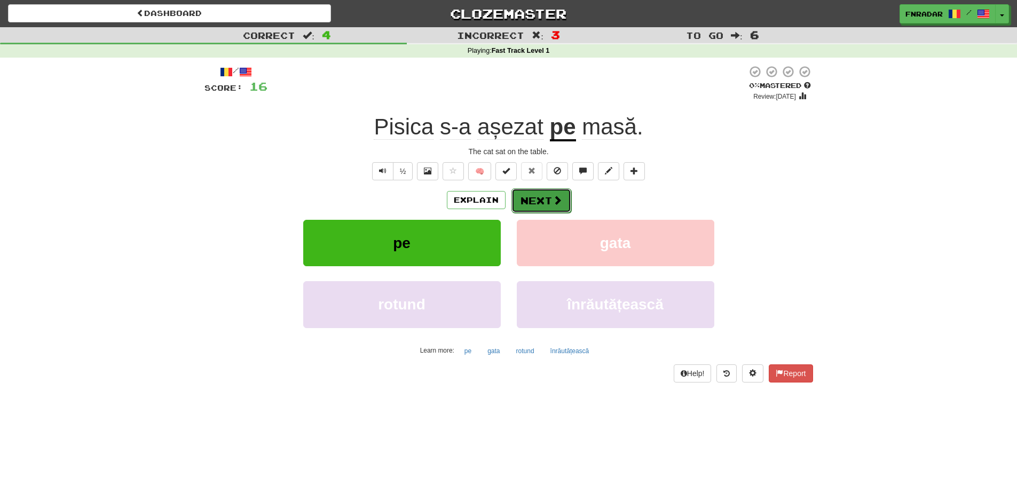
click at [537, 207] on button "Next" at bounding box center [541, 200] width 60 height 25
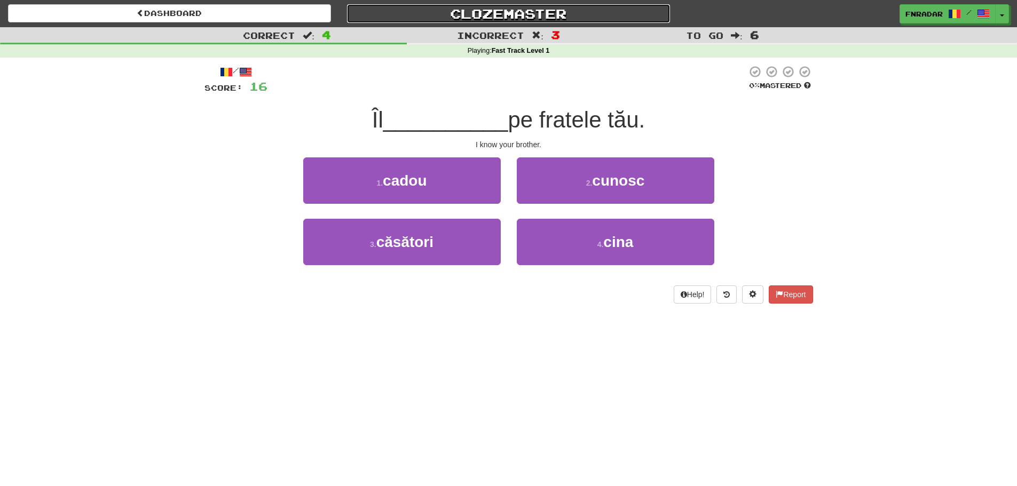
click at [498, 13] on link "Clozemaster" at bounding box center [508, 13] width 323 height 19
